Goal: Task Accomplishment & Management: Manage account settings

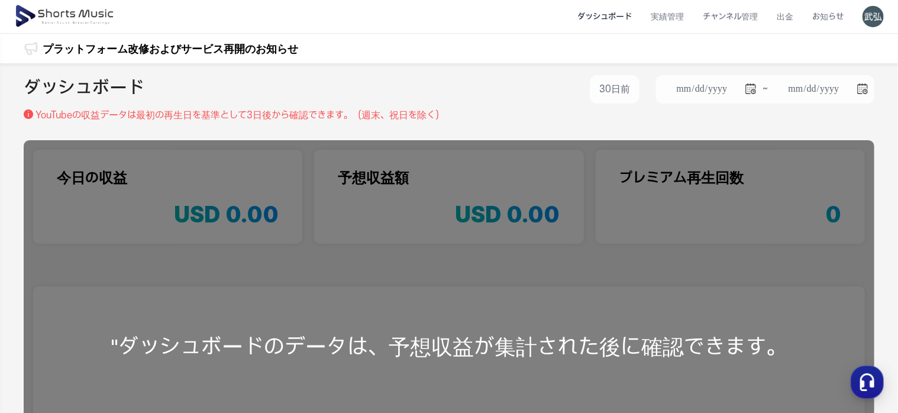
click at [508, 95] on div "**********" at bounding box center [449, 91] width 851 height 33
click at [672, 18] on li "実績管理" at bounding box center [668, 16] width 52 height 31
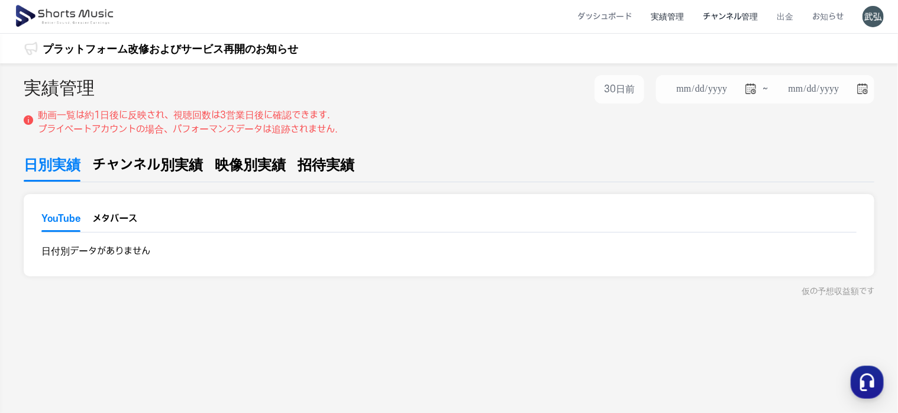
click at [750, 17] on li "チャンネル管理" at bounding box center [731, 16] width 74 height 31
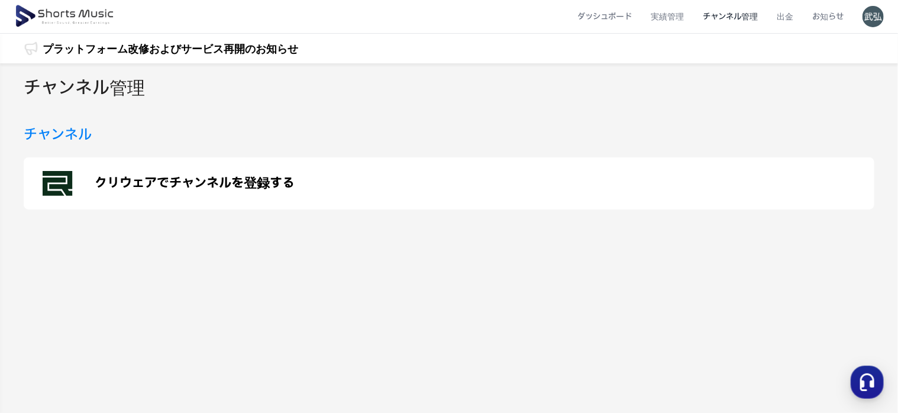
click at [231, 180] on p "クリウェアでチャンネルを登録する" at bounding box center [195, 183] width 200 height 14
